Goal: Go to known website: Access a specific website the user already knows

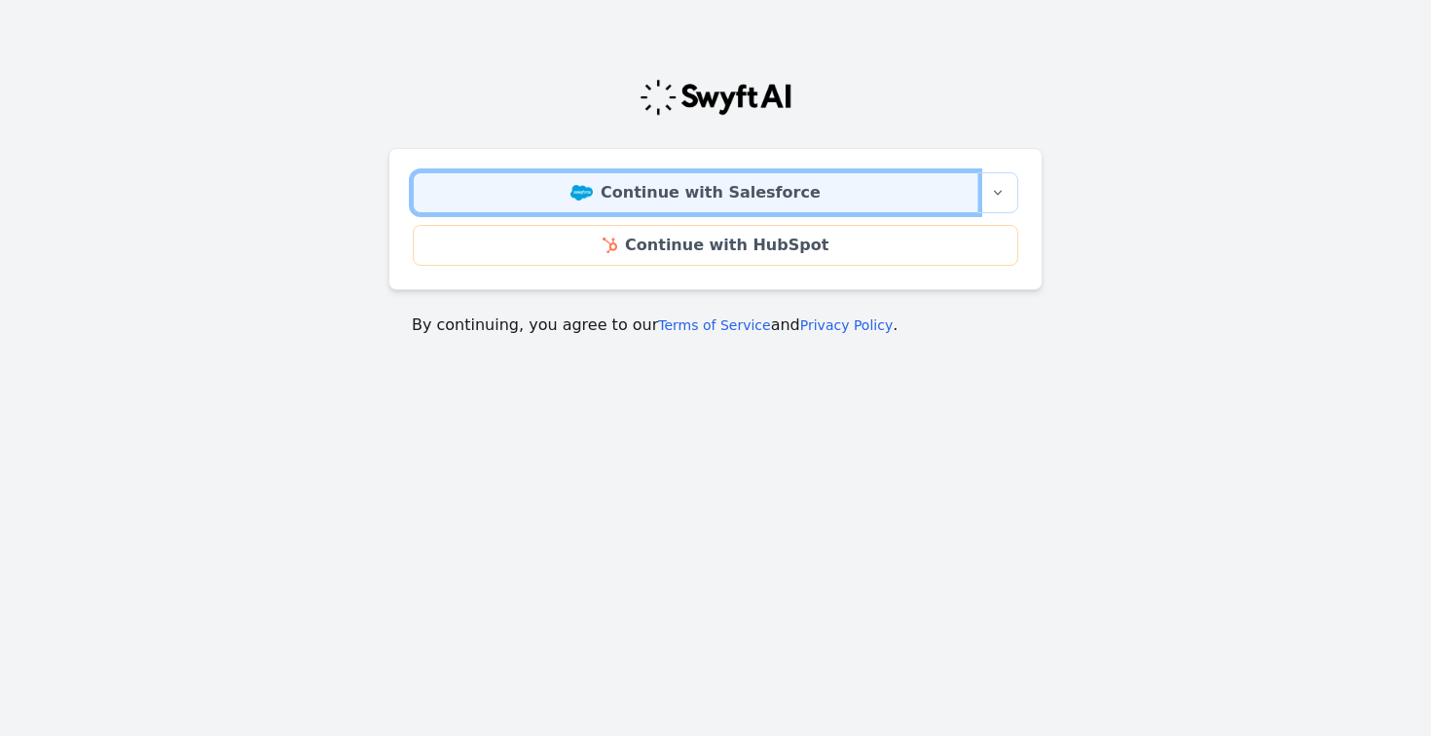
click at [790, 185] on link "Continue with Salesforce" at bounding box center [696, 192] width 566 height 41
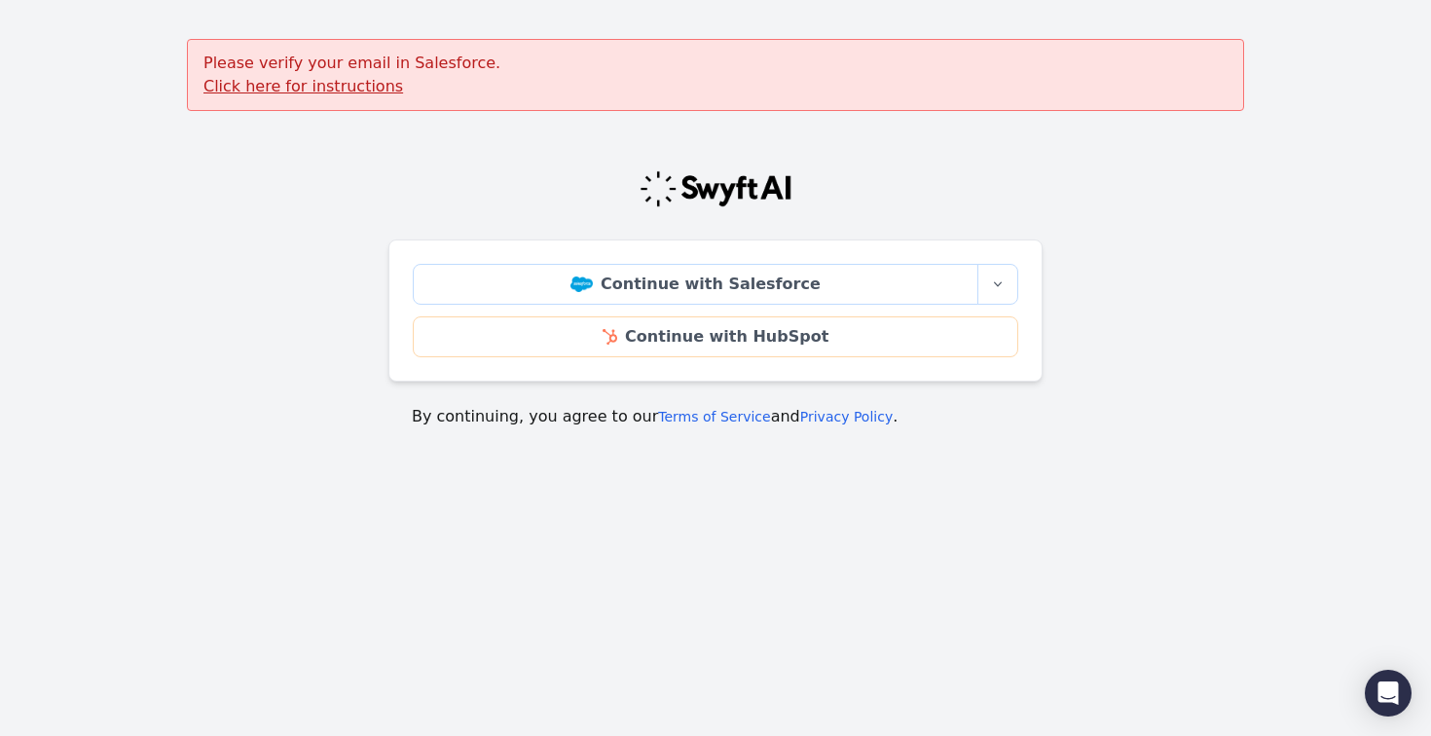
click at [327, 85] on u "Click here for instructions" at bounding box center [304, 86] width 200 height 19
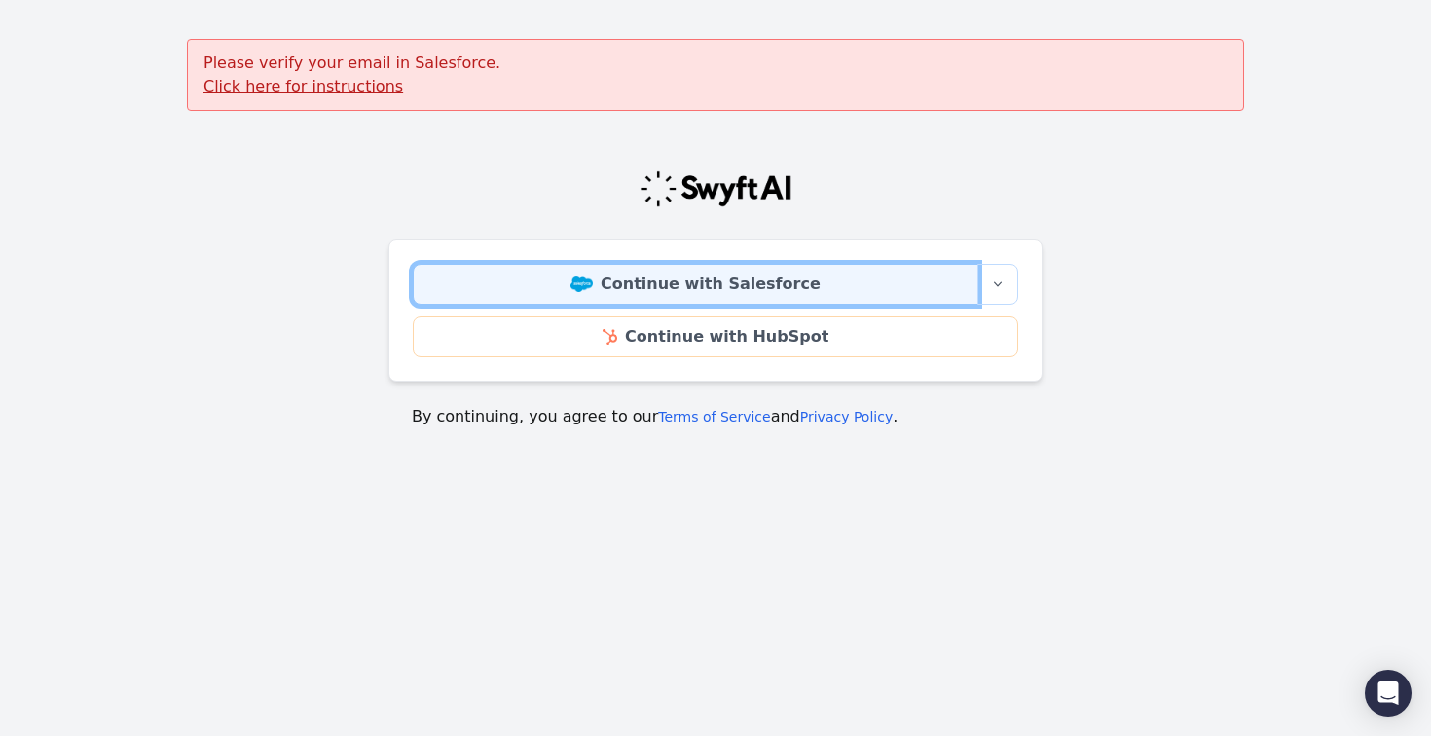
click at [808, 293] on link "Continue with Salesforce" at bounding box center [696, 284] width 566 height 41
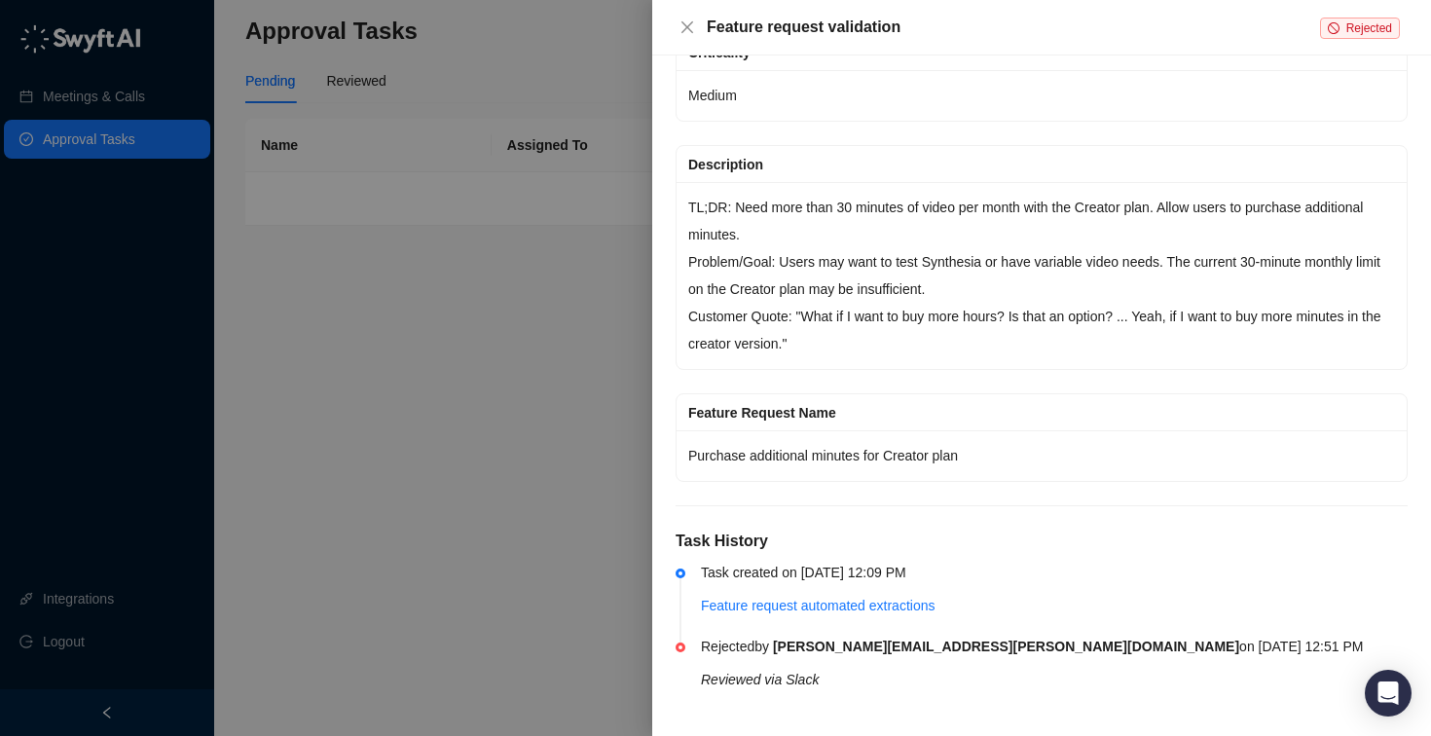
scroll to position [291, 0]
